Goal: Find specific page/section: Find specific page/section

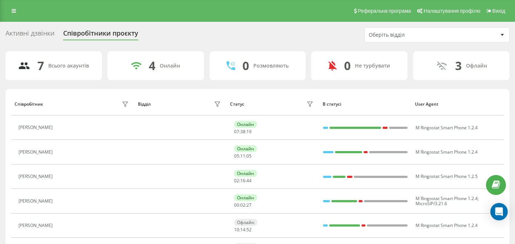
click at [36, 33] on div "Активні дзвінки" at bounding box center [29, 34] width 49 height 11
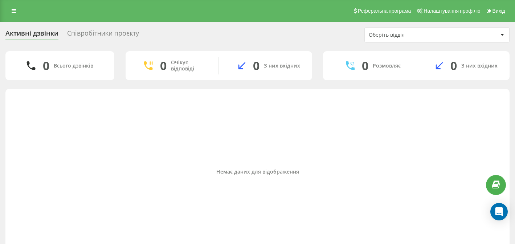
click at [100, 36] on div "Співробітники проєкту" at bounding box center [103, 34] width 72 height 11
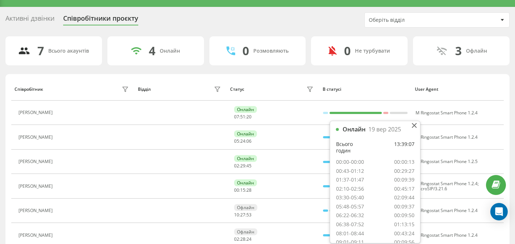
scroll to position [1, 0]
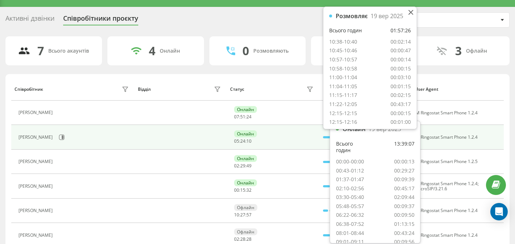
click at [325, 137] on div at bounding box center [328, 137] width 10 height 2
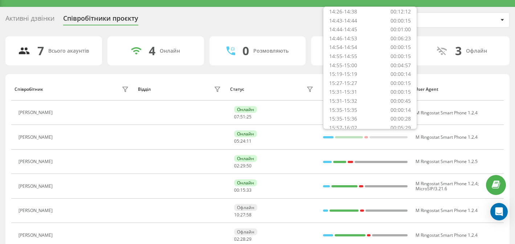
scroll to position [320, 0]
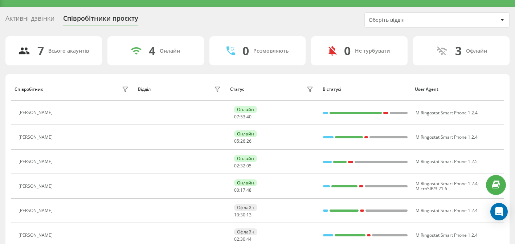
click at [282, 28] on div "Активні дзвінки Співробітники проєкту Оберіть відділ 7 Всього акаунтів 4 Онлайн…" at bounding box center [257, 152] width 504 height 281
